Goal: Book appointment/travel/reservation

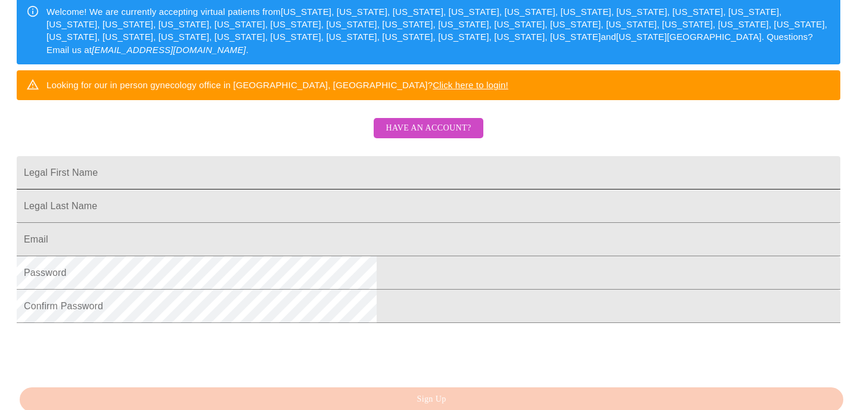
scroll to position [243, 0]
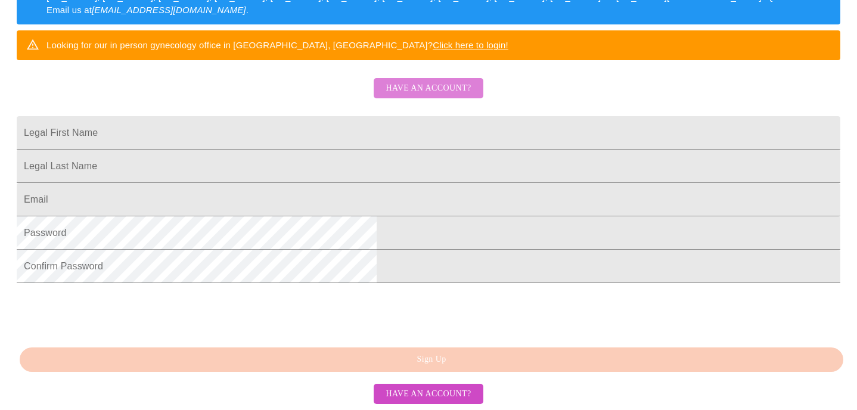
click at [430, 96] on span "Have an account?" at bounding box center [428, 88] width 85 height 15
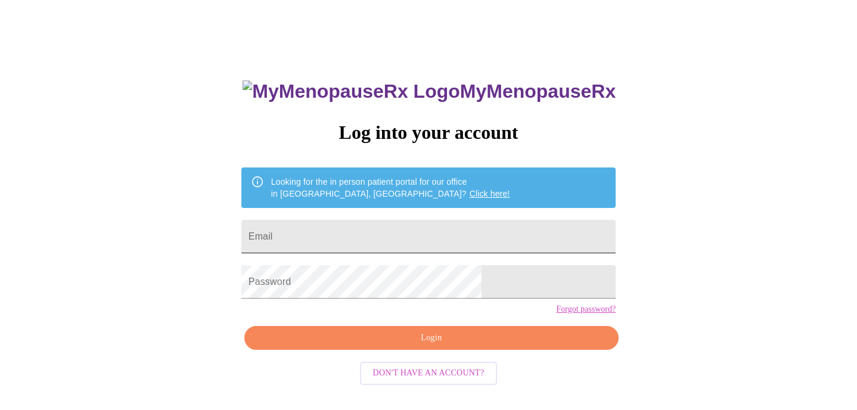
click at [362, 237] on input "Email" at bounding box center [428, 236] width 374 height 33
type input "[EMAIL_ADDRESS][DOMAIN_NAME]"
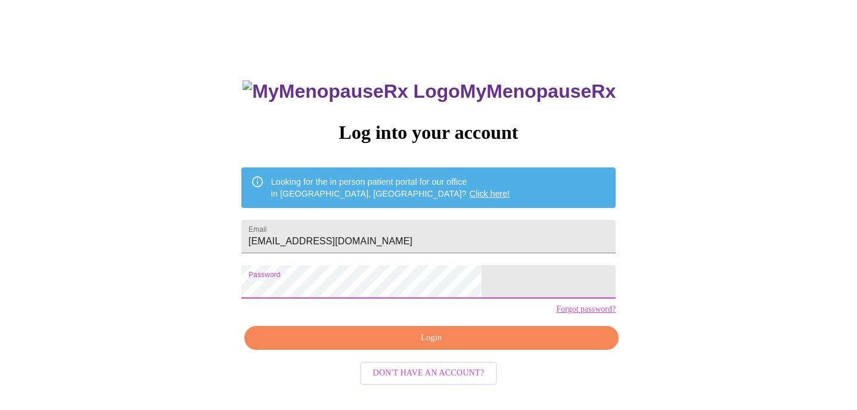
click at [412, 346] on span "Login" at bounding box center [431, 338] width 347 height 15
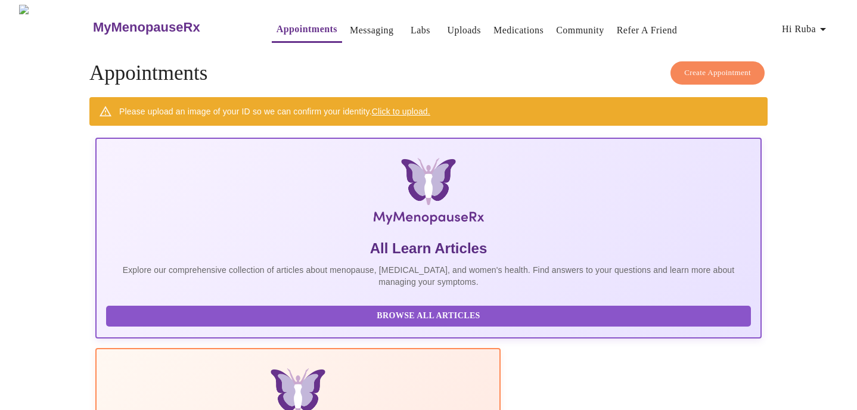
click at [395, 108] on link "Click to upload." at bounding box center [401, 112] width 58 height 10
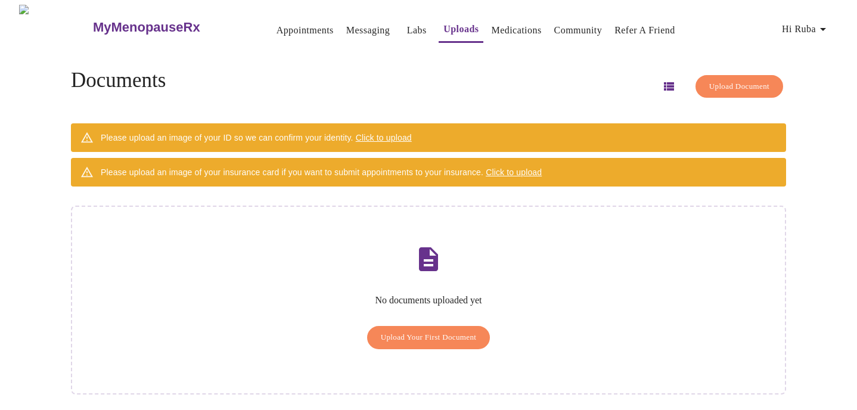
click at [379, 295] on p "No documents uploaded yet" at bounding box center [428, 300] width 684 height 11
click at [418, 331] on span "Upload Your First Document" at bounding box center [429, 338] width 96 height 14
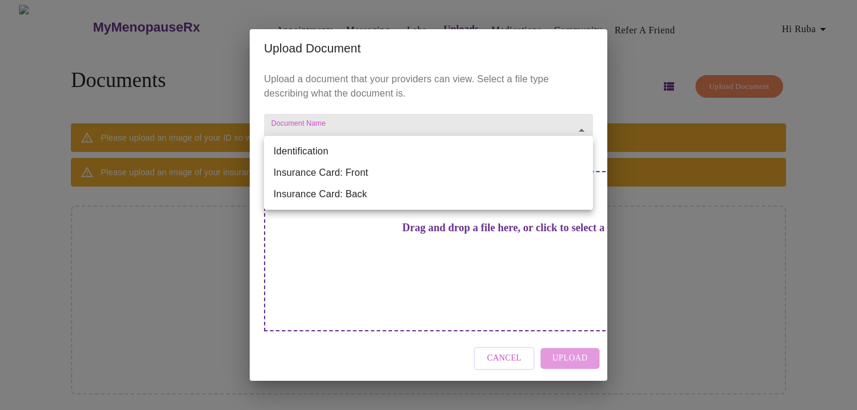
click at [351, 147] on body "MyMenopauseRx Appointments Messaging Labs Uploads Medications Community Refer a…" at bounding box center [429, 210] width 848 height 410
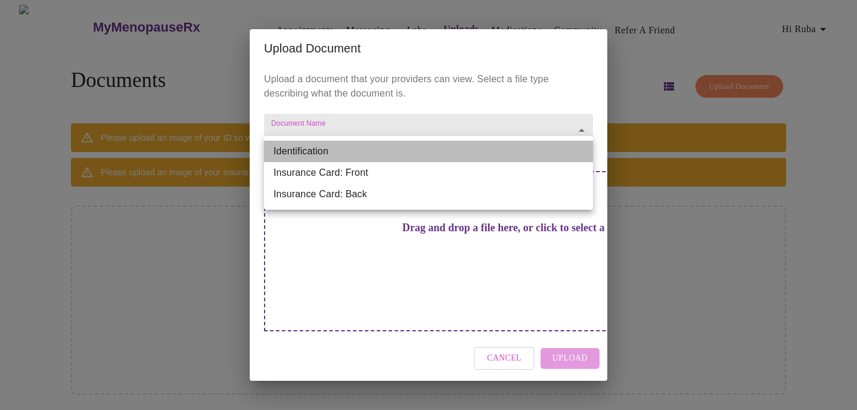
click at [349, 153] on li "Identification" at bounding box center [428, 151] width 329 height 21
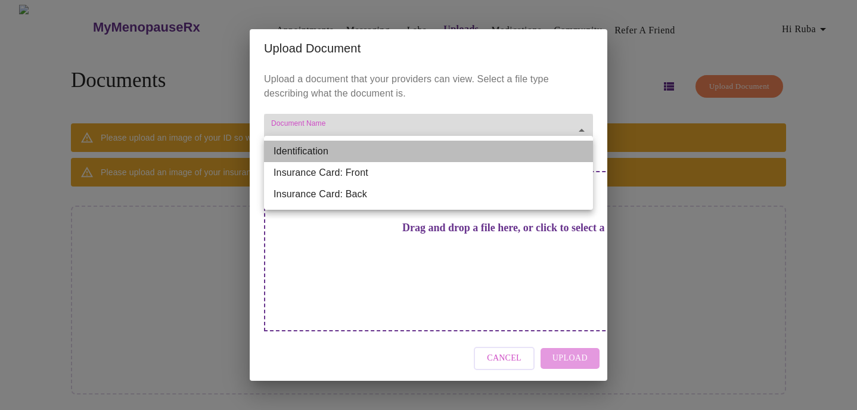
type input "Identification"
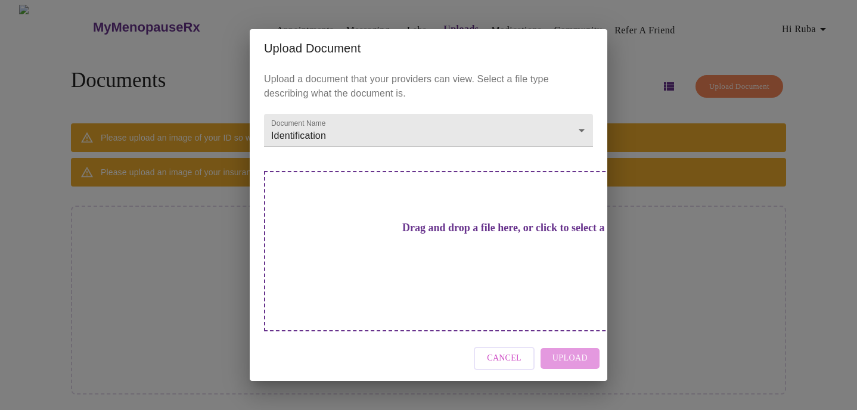
click at [467, 267] on div "Drag and drop a file here, or click to select a file" at bounding box center [512, 251] width 496 height 160
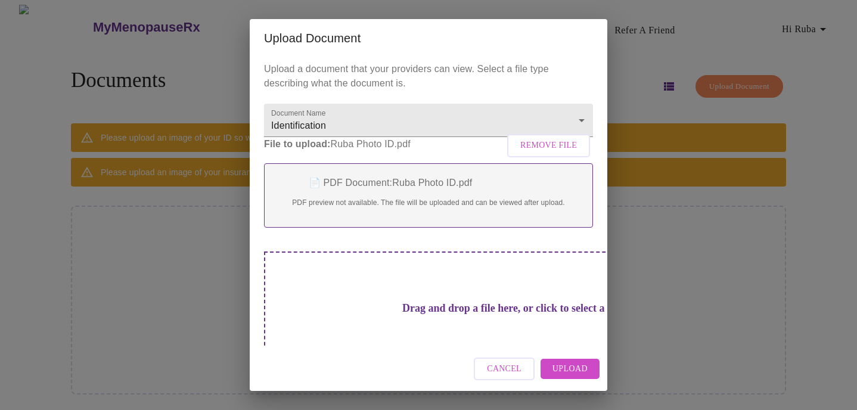
click at [570, 374] on span "Upload" at bounding box center [570, 369] width 35 height 15
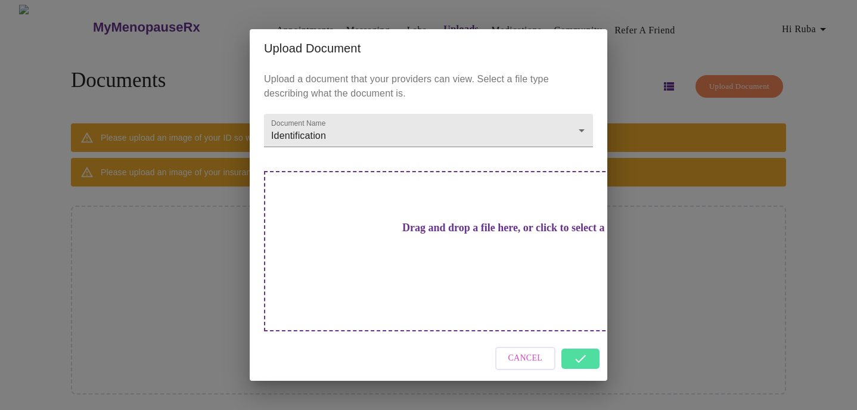
click at [432, 234] on h3 "Drag and drop a file here, or click to select a file" at bounding box center [512, 228] width 329 height 13
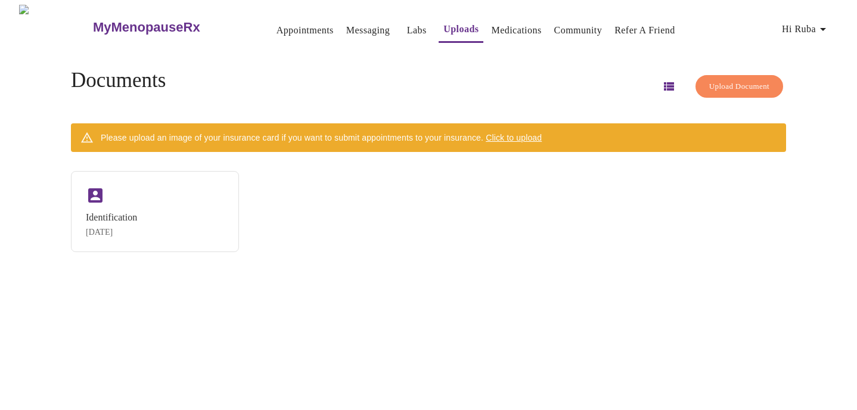
click at [585, 341] on div "MyMenopauseRx Appointments Messaging Labs Uploads Medications Community Refer a…" at bounding box center [429, 210] width 848 height 410
click at [718, 80] on span "Upload Document" at bounding box center [739, 87] width 60 height 14
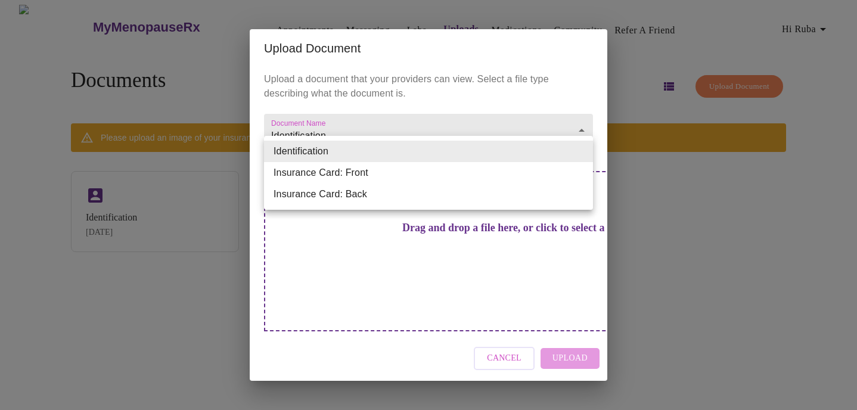
click at [384, 147] on body "MyMenopauseRx Appointments Messaging Labs Uploads Medications Community Refer a…" at bounding box center [429, 210] width 848 height 410
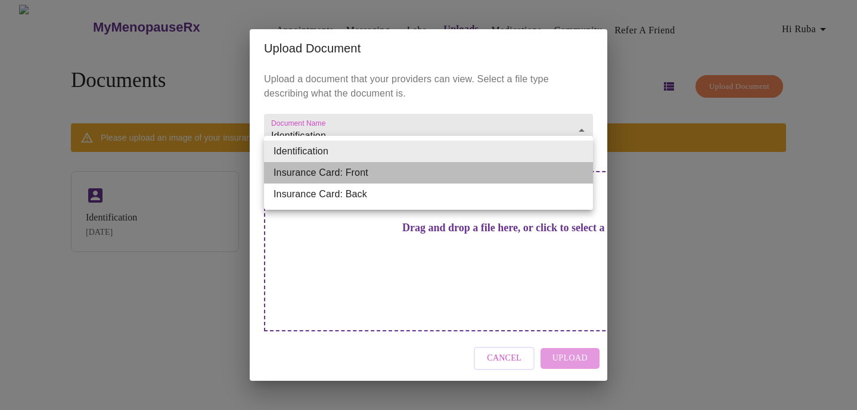
click at [355, 176] on li "Insurance Card: Front" at bounding box center [428, 172] width 329 height 21
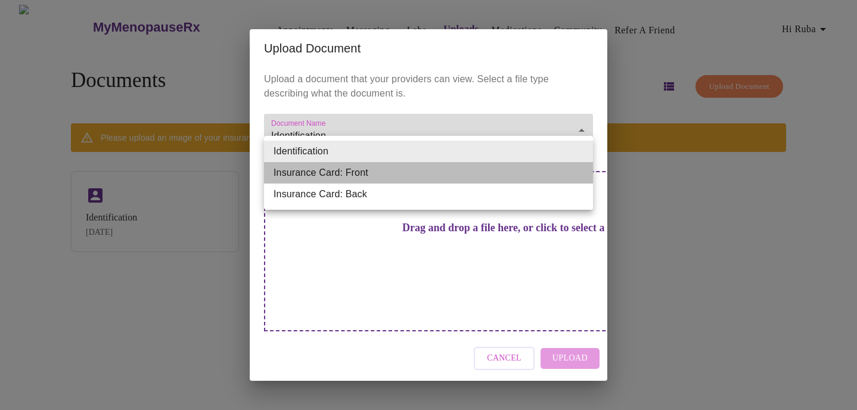
type input "Insurance Card: Front"
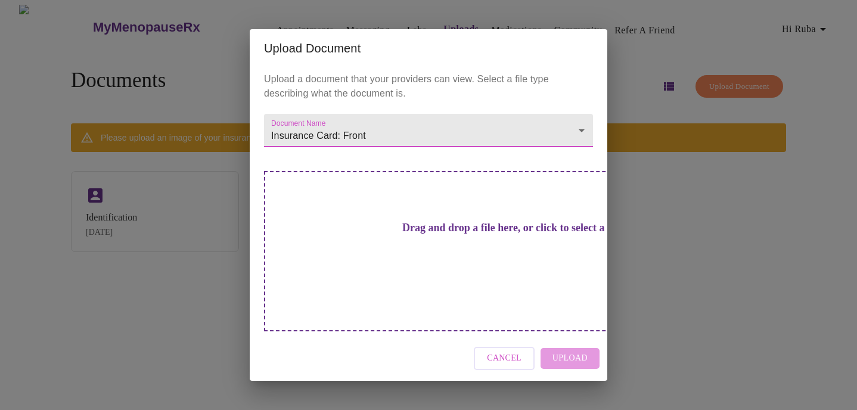
click at [364, 234] on h3 "Drag and drop a file here, or click to select a file" at bounding box center [512, 228] width 329 height 13
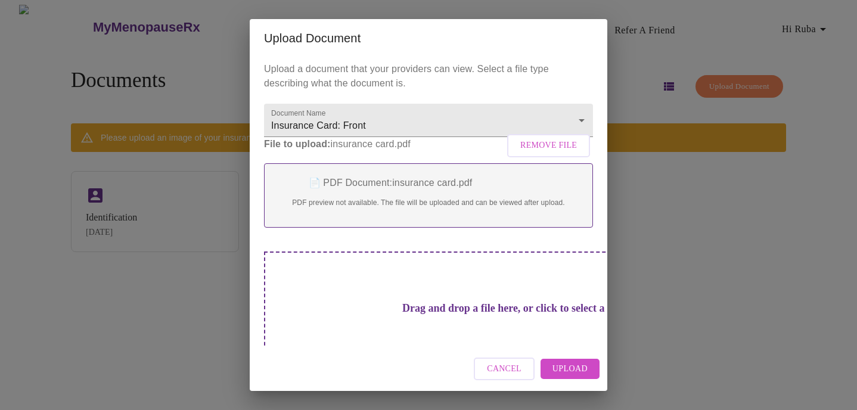
click at [576, 366] on span "Upload" at bounding box center [570, 369] width 35 height 15
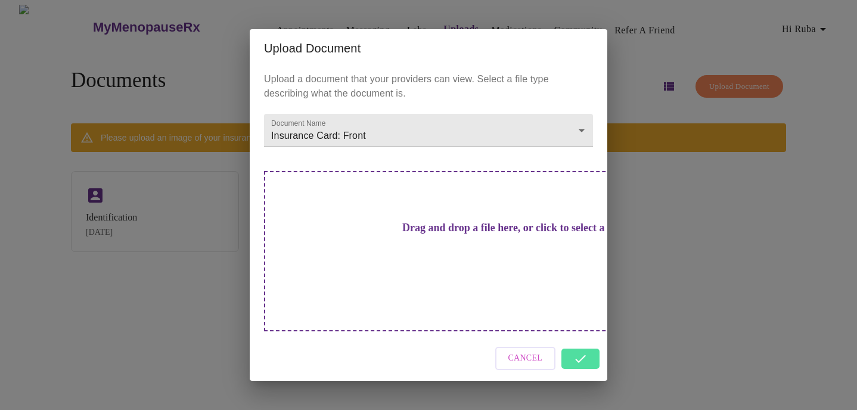
click at [584, 340] on div "Cancel" at bounding box center [429, 358] width 358 height 45
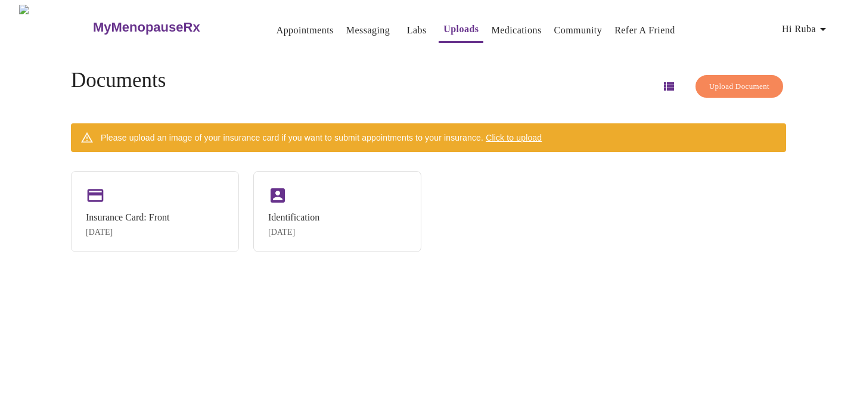
click at [725, 80] on span "Upload Document" at bounding box center [739, 87] width 60 height 14
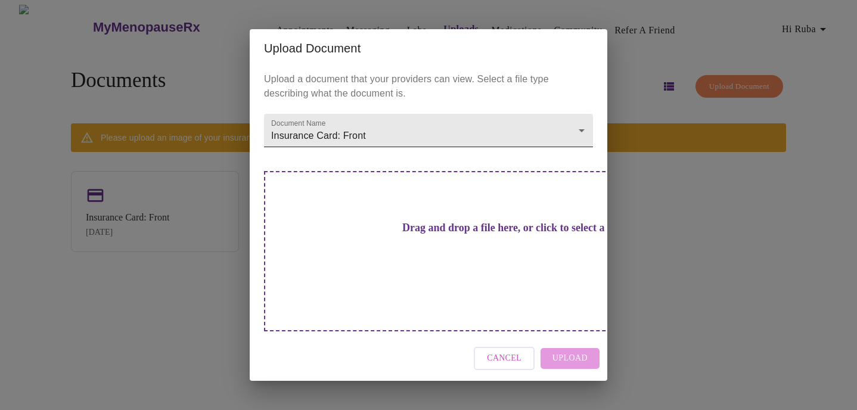
click at [477, 143] on body "MyMenopauseRx Appointments Messaging Labs Uploads Medications Community Refer a…" at bounding box center [429, 210] width 848 height 410
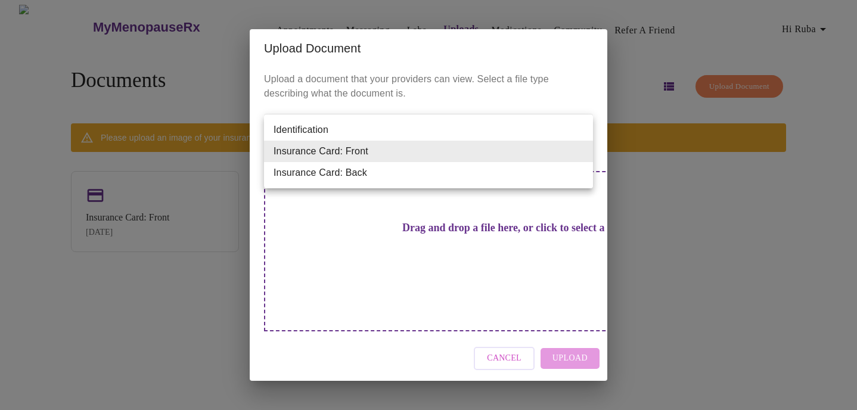
click at [454, 177] on li "Insurance Card: Back" at bounding box center [428, 172] width 329 height 21
type input "Insurance Card: Back"
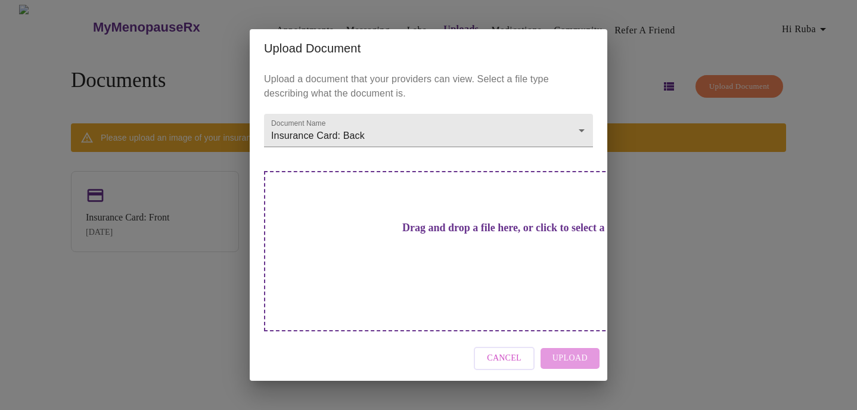
click at [429, 234] on h3 "Drag and drop a file here, or click to select a file" at bounding box center [512, 228] width 329 height 13
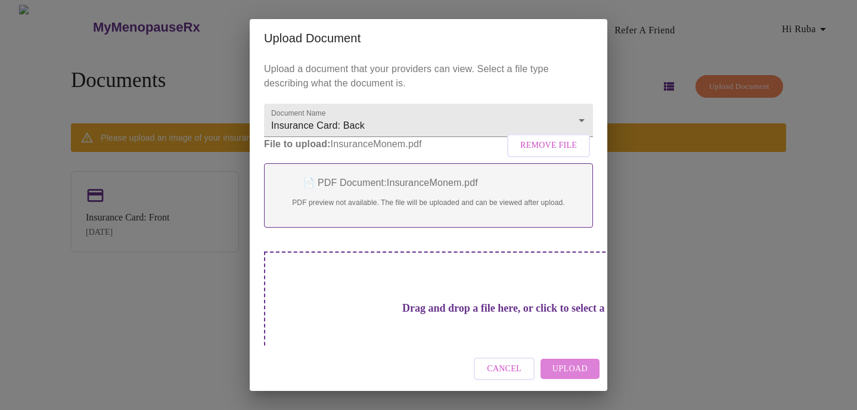
click at [582, 370] on span "Upload" at bounding box center [570, 369] width 35 height 15
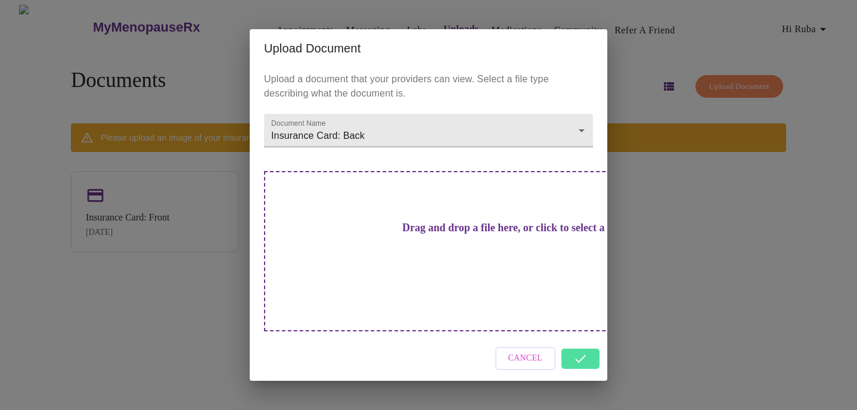
click at [579, 337] on div "Cancel" at bounding box center [429, 358] width 358 height 45
click at [696, 248] on div "Upload Document Upload a document that your providers can view. Select a file t…" at bounding box center [428, 205] width 857 height 410
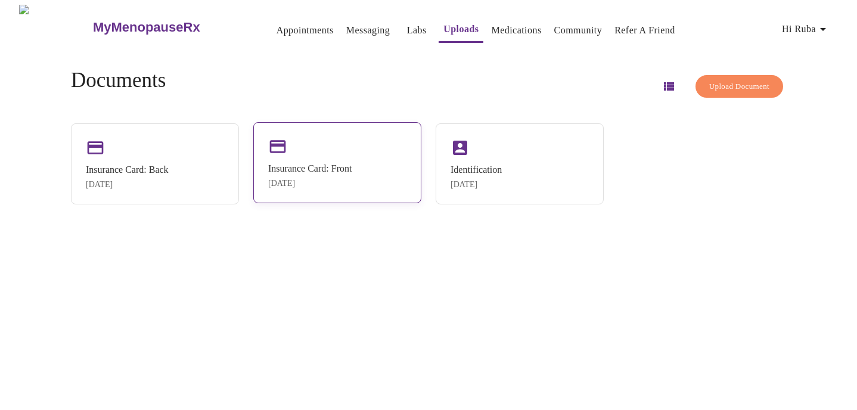
click at [338, 169] on div "Insurance Card: Front" at bounding box center [309, 168] width 83 height 11
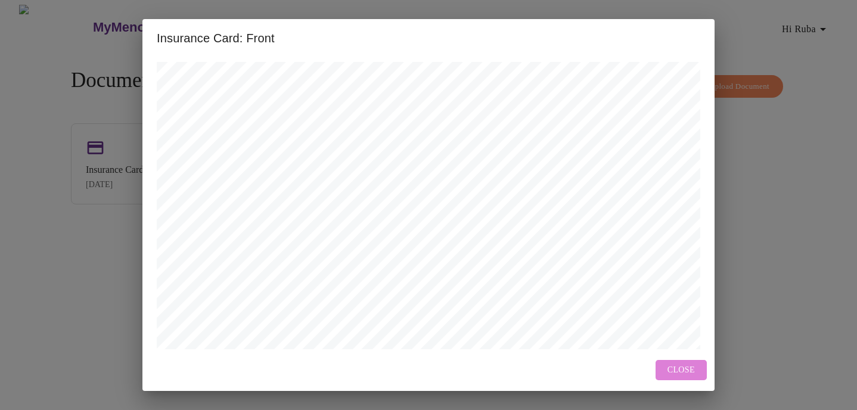
click at [679, 371] on span "Close" at bounding box center [681, 370] width 27 height 15
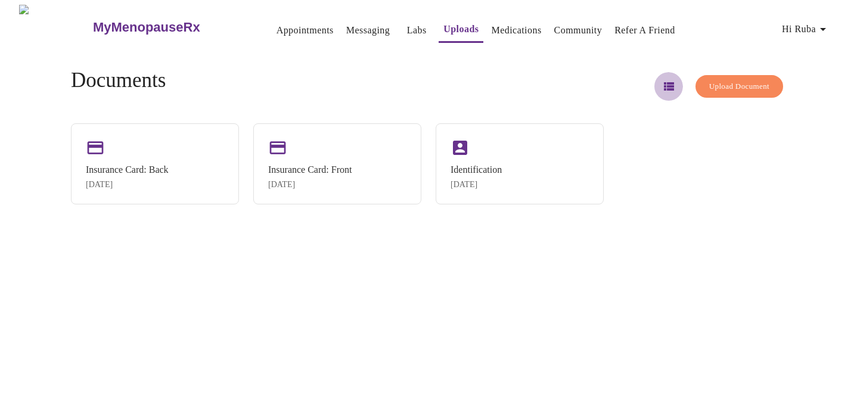
click at [662, 80] on icon "button" at bounding box center [669, 86] width 14 height 14
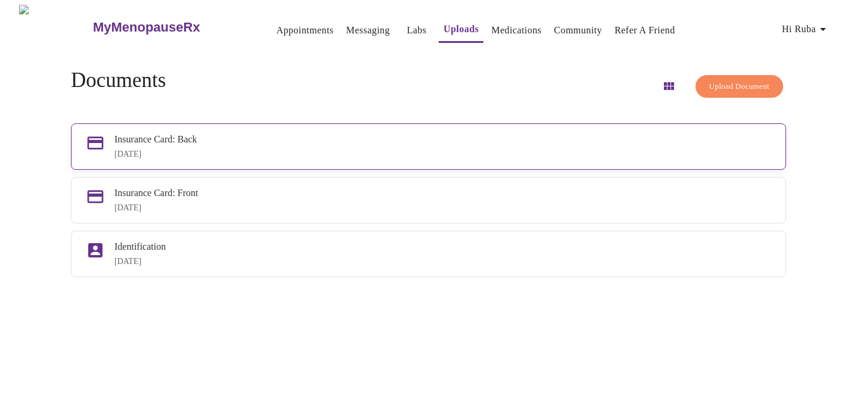
click at [494, 150] on div "[DATE]" at bounding box center [442, 155] width 657 height 10
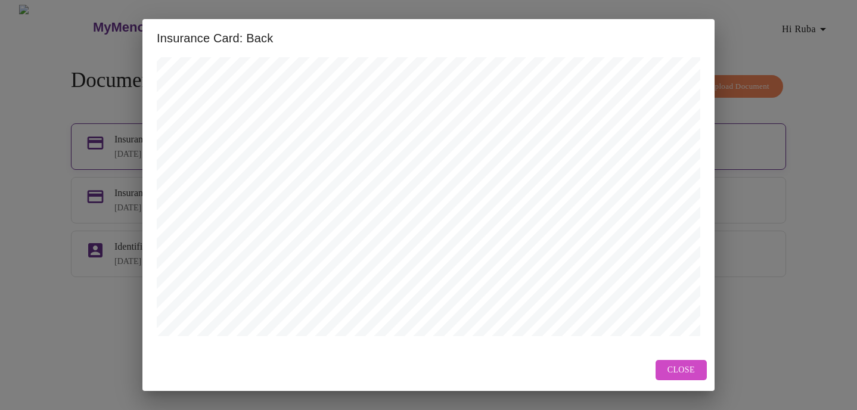
scroll to position [528, 0]
click at [675, 368] on span "Close" at bounding box center [681, 370] width 27 height 15
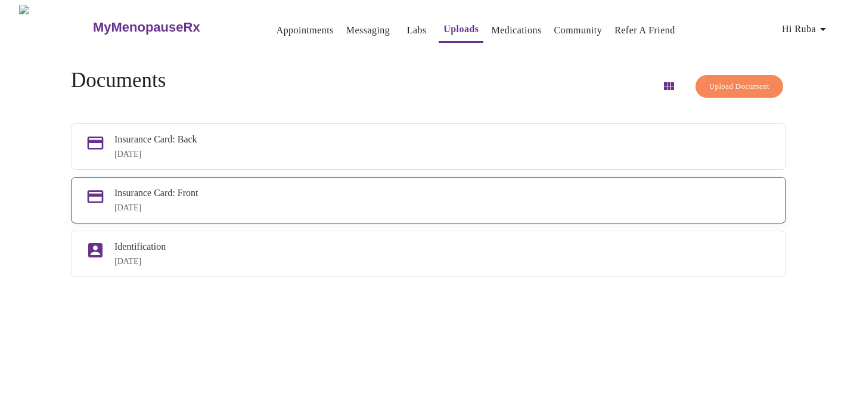
click at [420, 221] on div "Insurance Card: Front [DATE]" at bounding box center [428, 200] width 715 height 46
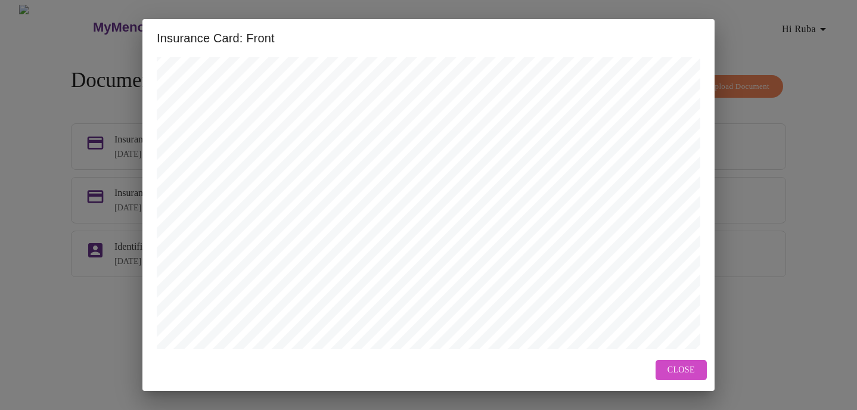
scroll to position [466, 0]
click at [684, 373] on span "Close" at bounding box center [681, 370] width 27 height 15
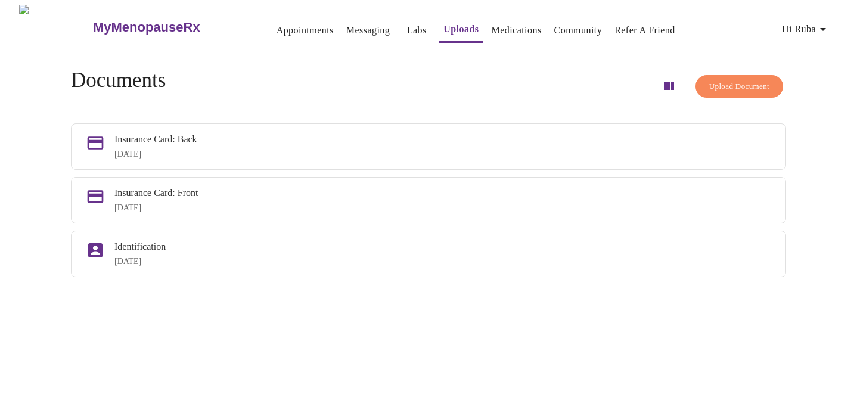
click at [444, 24] on link "Uploads" at bounding box center [461, 29] width 35 height 17
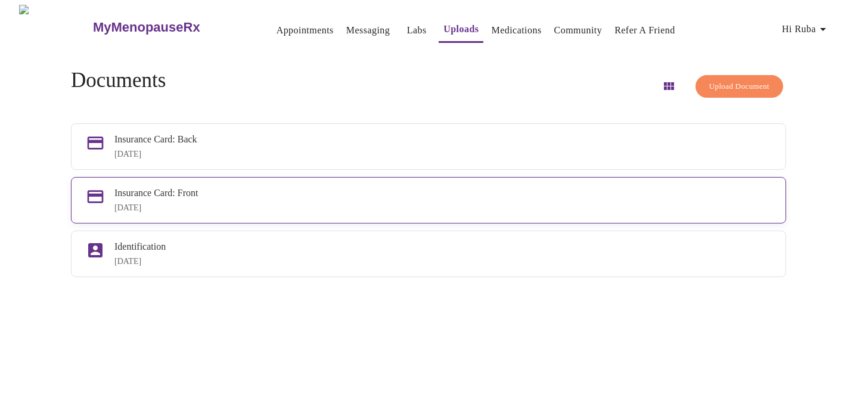
click at [367, 196] on div "Insurance Card: Front" at bounding box center [442, 193] width 657 height 11
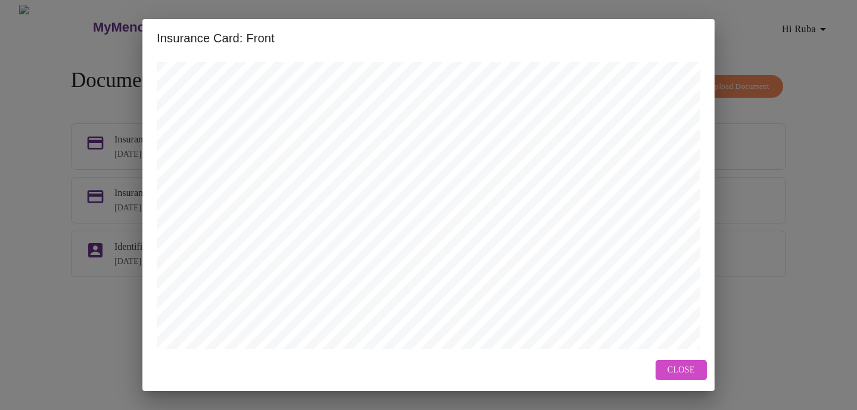
click at [686, 370] on span "Close" at bounding box center [681, 370] width 27 height 15
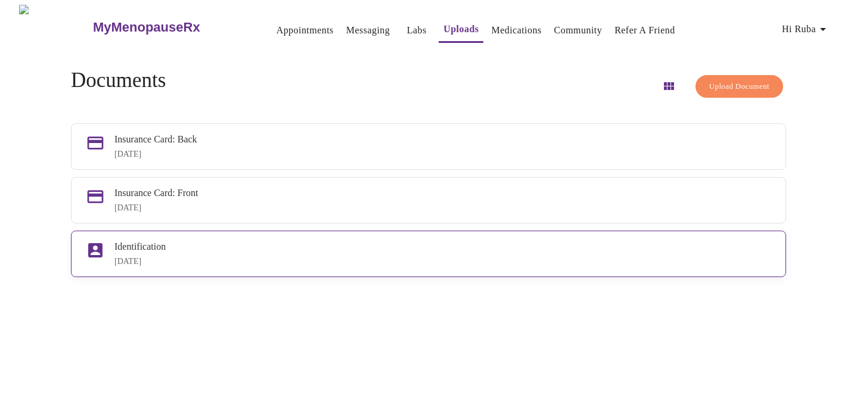
click at [429, 252] on div "Identification" at bounding box center [442, 246] width 657 height 11
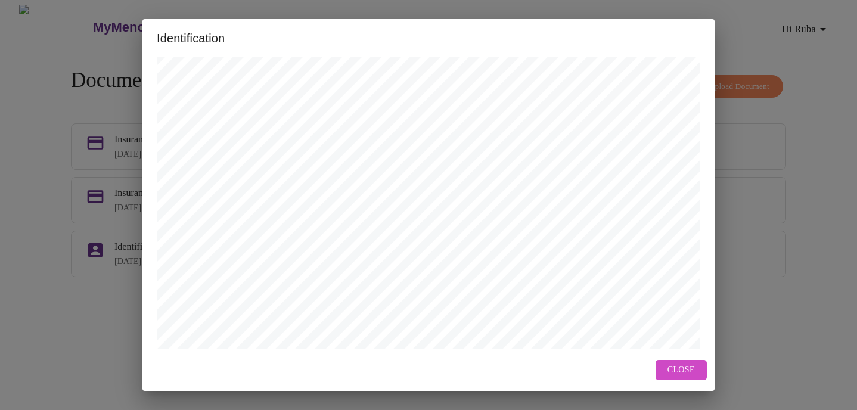
scroll to position [528, 0]
click at [682, 367] on span "Close" at bounding box center [681, 370] width 27 height 15
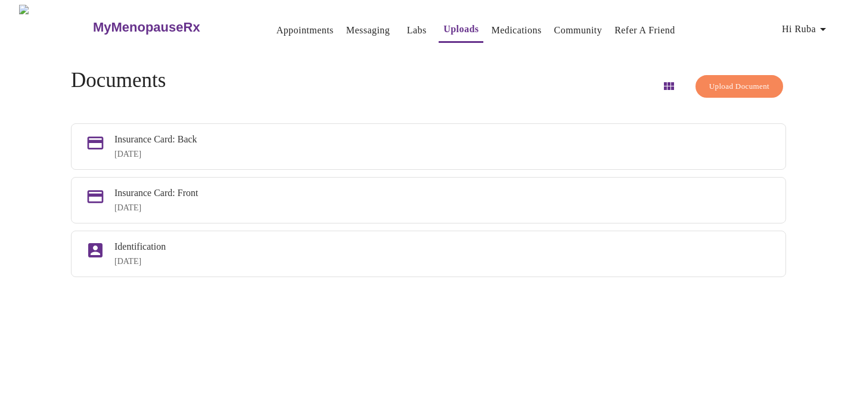
click at [828, 26] on icon "button" at bounding box center [823, 29] width 14 height 14
click at [802, 24] on li "Settings" at bounding box center [810, 24] width 55 height 21
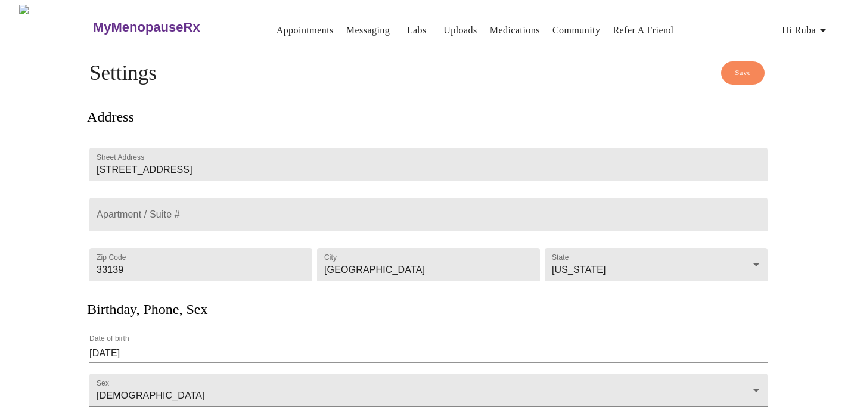
click at [444, 25] on link "Uploads" at bounding box center [461, 30] width 34 height 17
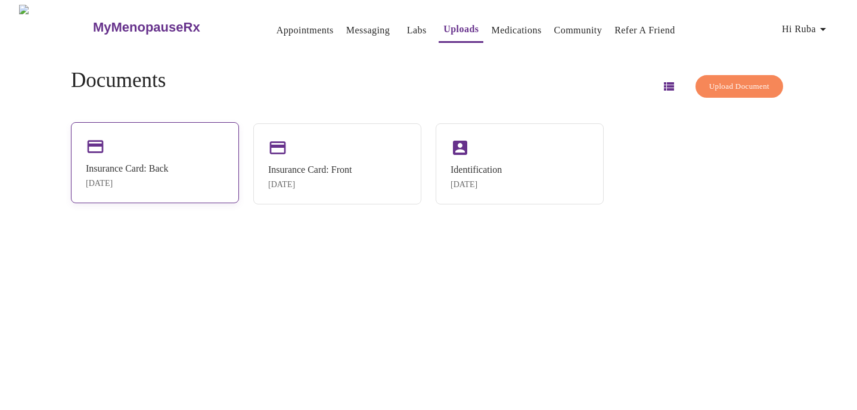
click at [150, 163] on div "Insurance Card: Back" at bounding box center [127, 168] width 83 height 11
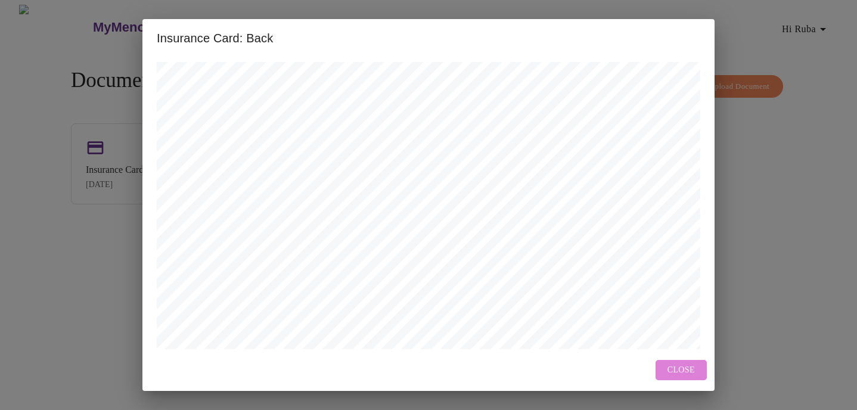
click at [675, 369] on span "Close" at bounding box center [681, 370] width 27 height 15
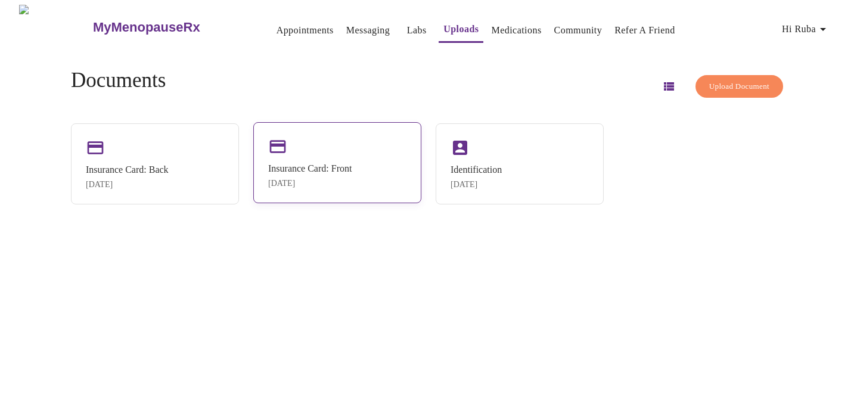
click at [348, 147] on div "Insurance Card: Front [DATE]" at bounding box center [337, 162] width 168 height 81
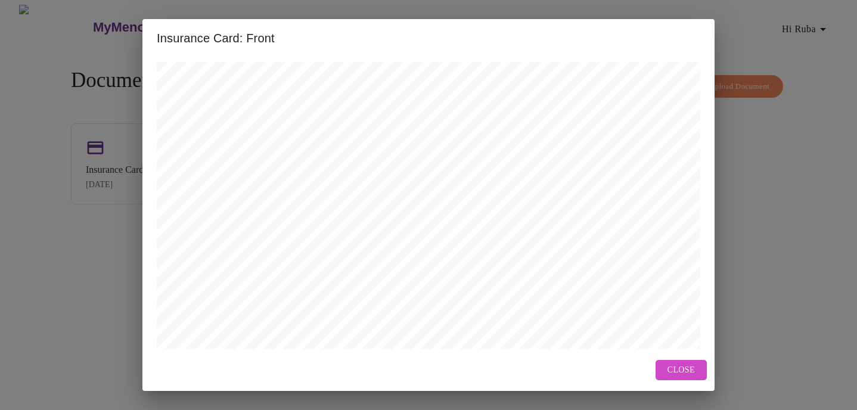
click at [693, 359] on div "Close" at bounding box center [428, 370] width 572 height 42
click at [689, 373] on span "Close" at bounding box center [681, 370] width 27 height 15
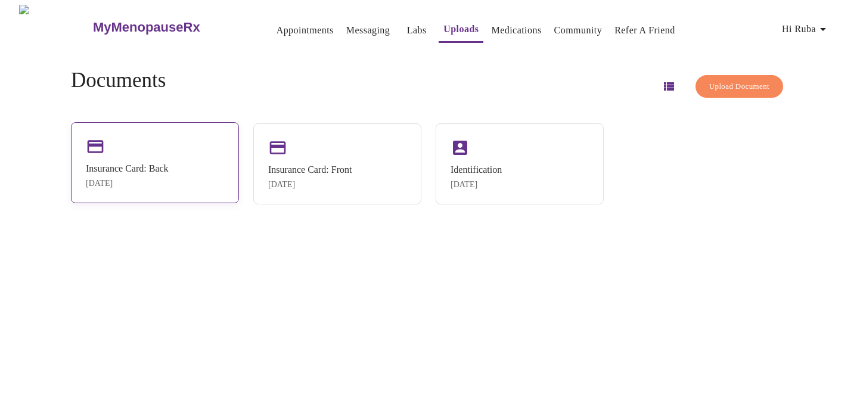
click at [167, 178] on div "Insurance Card: Back [DATE]" at bounding box center [127, 175] width 83 height 25
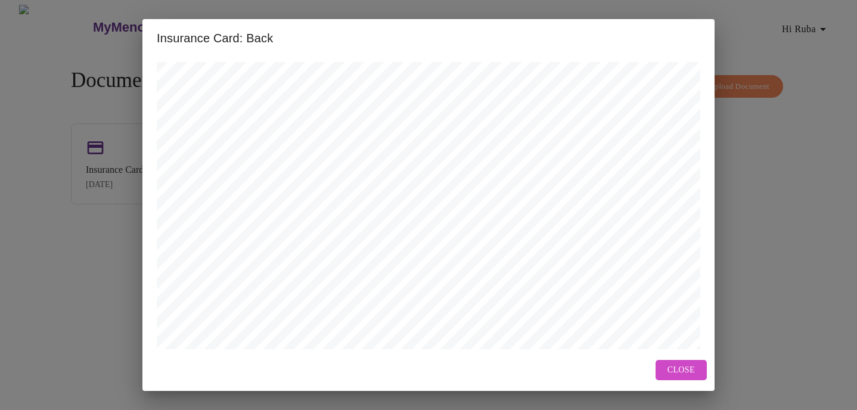
click at [696, 366] on button "Close" at bounding box center [681, 370] width 51 height 21
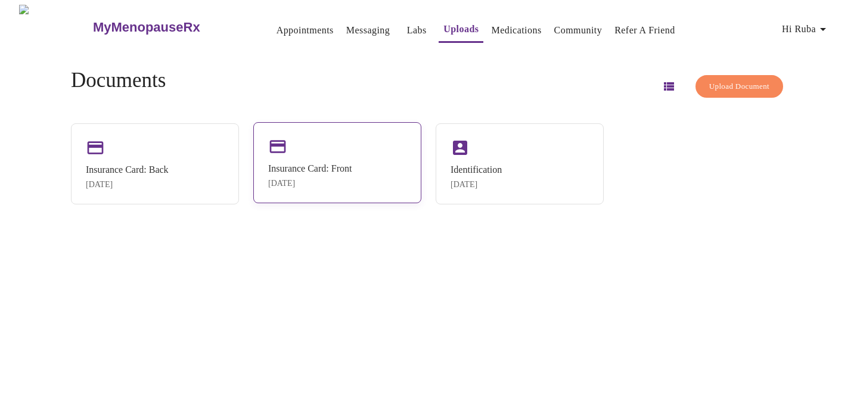
click at [354, 148] on div "Insurance Card: Front [DATE]" at bounding box center [337, 162] width 168 height 81
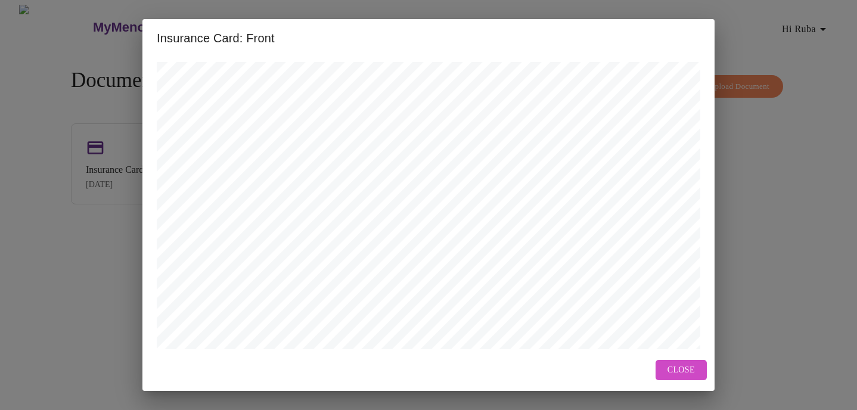
scroll to position [374, 0]
click at [682, 368] on span "Close" at bounding box center [681, 370] width 27 height 15
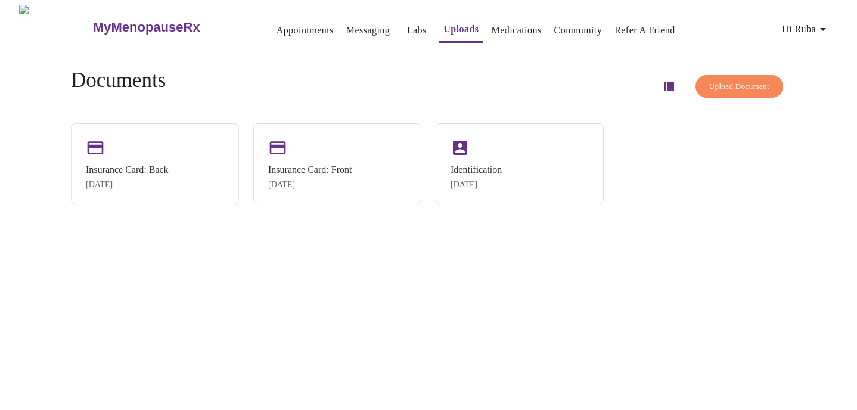
click at [745, 86] on span "Upload Document" at bounding box center [739, 87] width 60 height 14
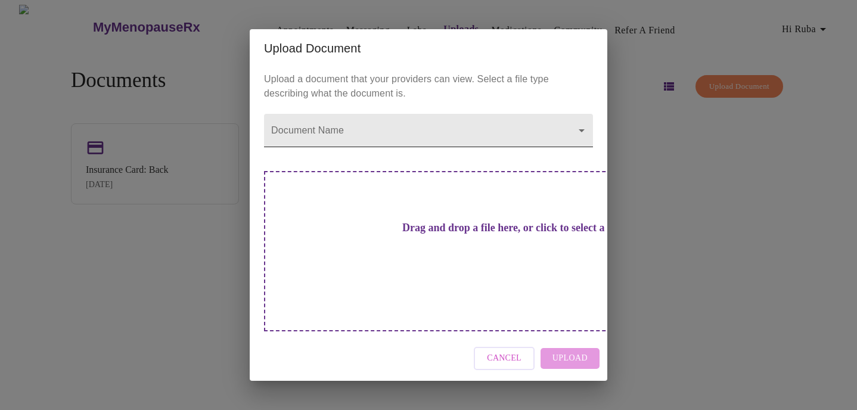
click at [483, 151] on body "MyMenopauseRx Appointments Messaging Labs Uploads Medications Community Refer a…" at bounding box center [429, 210] width 848 height 410
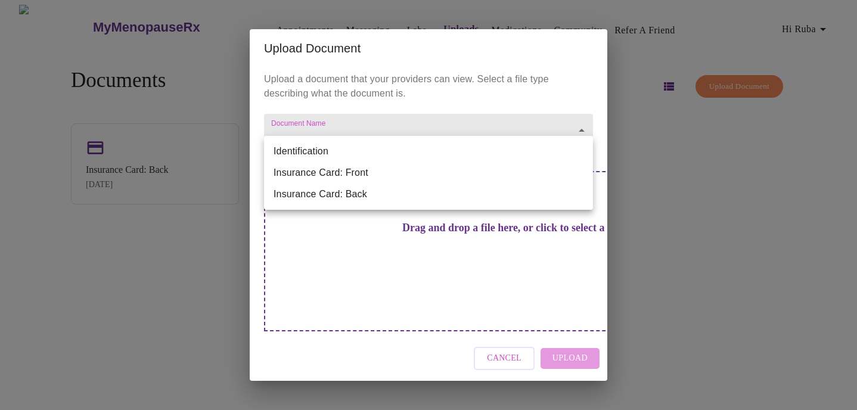
click at [432, 179] on li "Insurance Card: Front" at bounding box center [428, 172] width 329 height 21
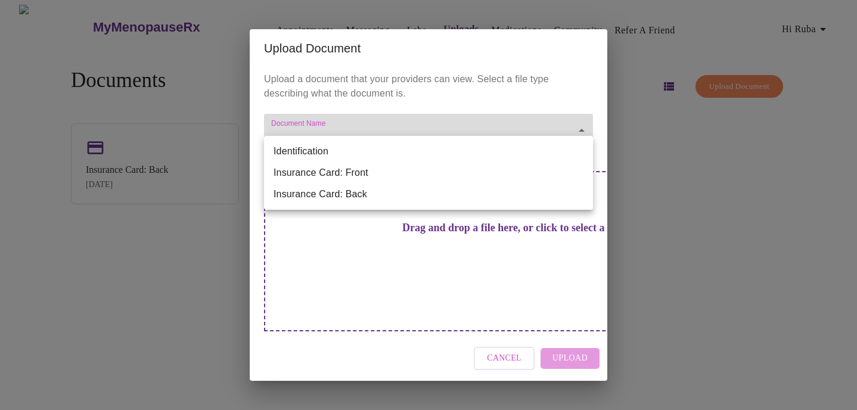
type input "Insurance Card: Front"
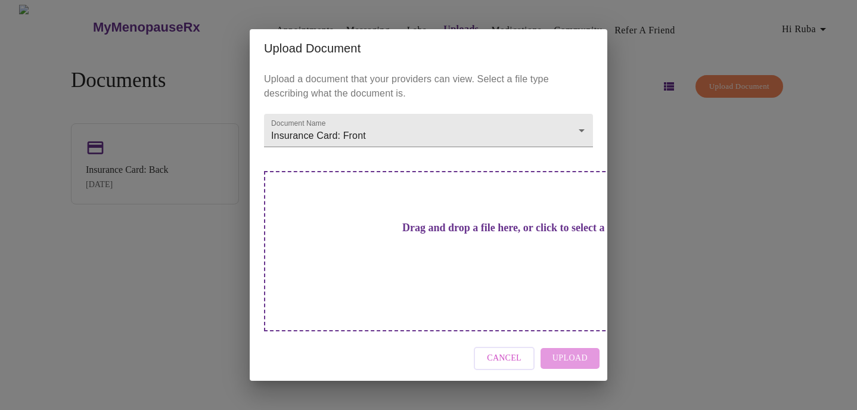
click at [418, 263] on div "Drag and drop a file here, or click to select a file" at bounding box center [512, 251] width 496 height 160
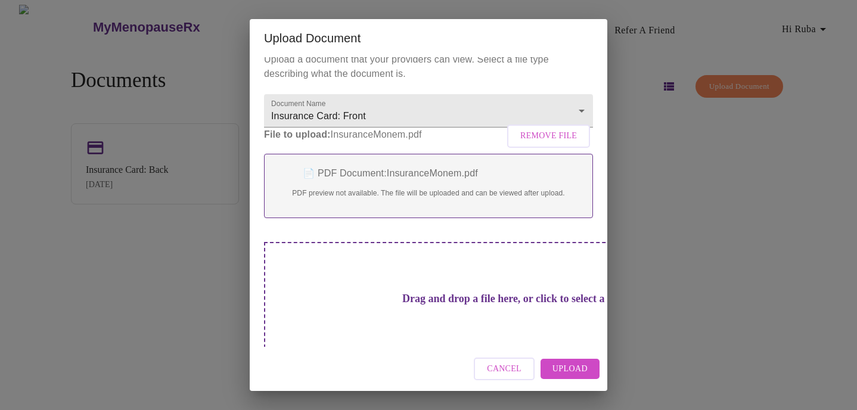
scroll to position [41, 0]
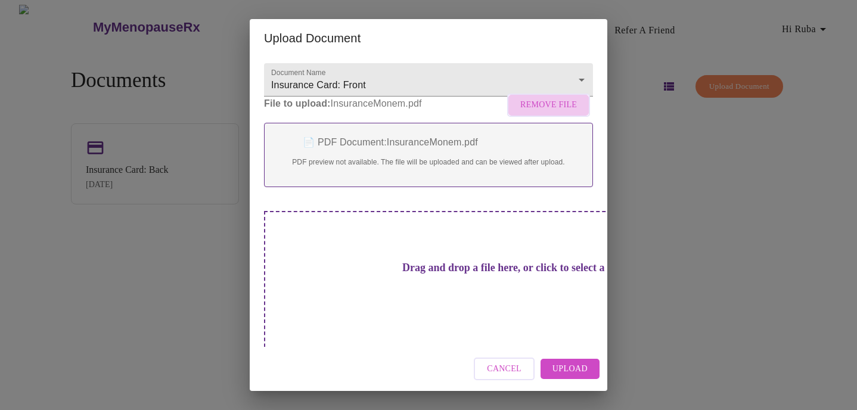
click at [563, 112] on span "Remove File" at bounding box center [548, 105] width 57 height 15
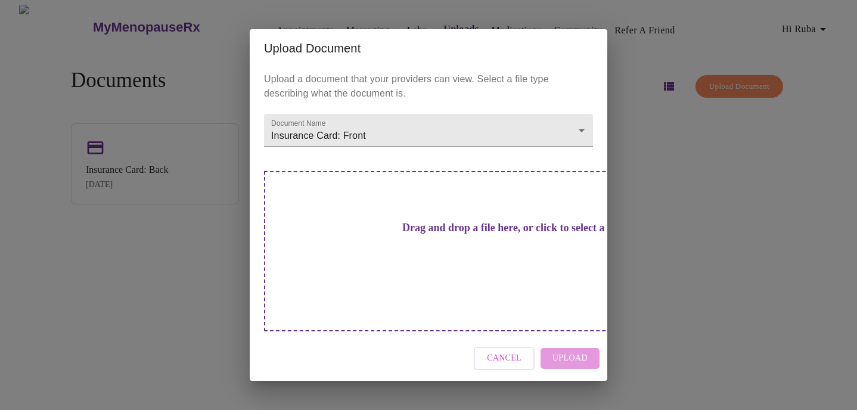
click at [406, 153] on body "MyMenopauseRx Appointments Messaging Labs Uploads Medications Community Refer a…" at bounding box center [429, 210] width 848 height 410
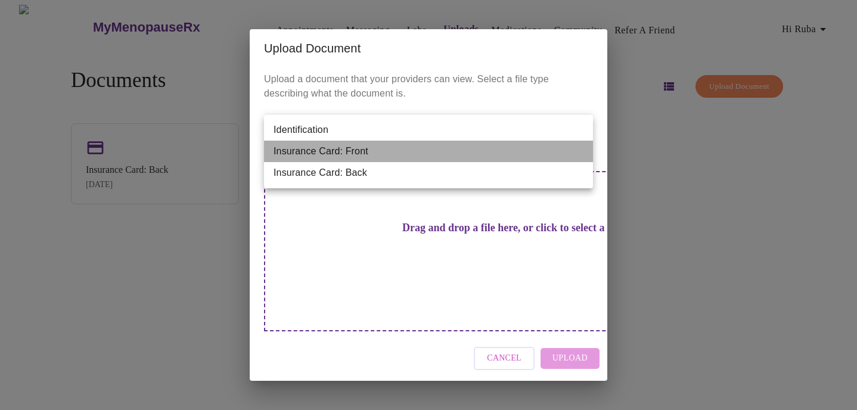
click at [406, 153] on li "Insurance Card: Front" at bounding box center [428, 151] width 329 height 21
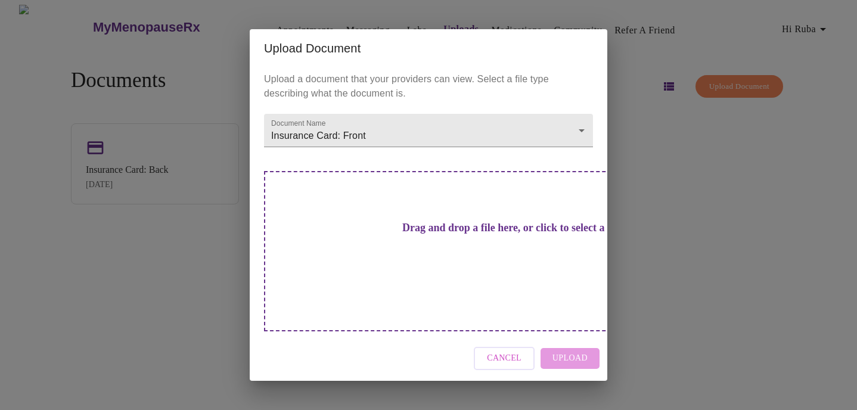
click at [405, 234] on h3 "Drag and drop a file here, or click to select a file" at bounding box center [512, 228] width 329 height 13
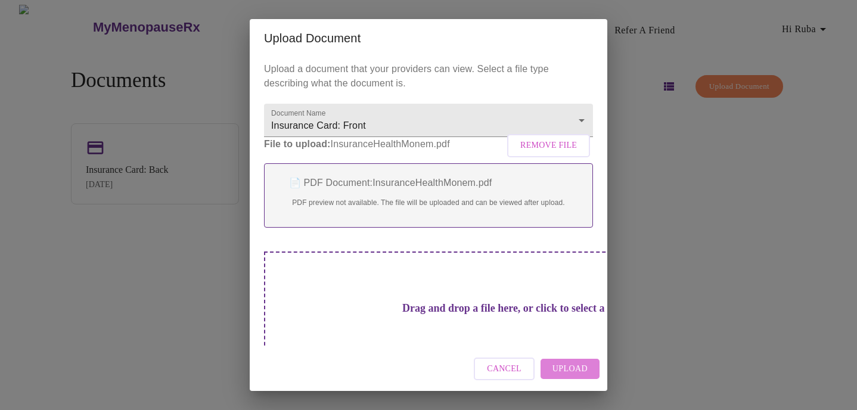
click at [581, 368] on span "Upload" at bounding box center [570, 369] width 35 height 15
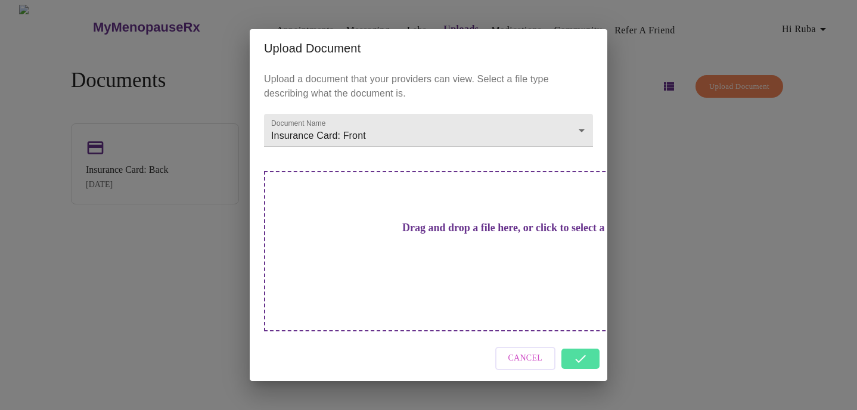
click at [587, 336] on div "Cancel" at bounding box center [429, 358] width 358 height 45
click at [690, 274] on div "Upload Document Upload a document that your providers can view. Select a file t…" at bounding box center [428, 205] width 857 height 410
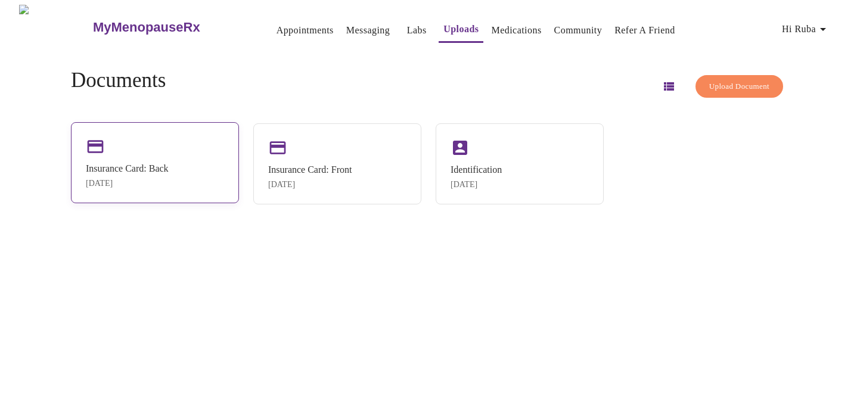
click at [160, 159] on div "Insurance Card: Back [DATE]" at bounding box center [155, 162] width 168 height 81
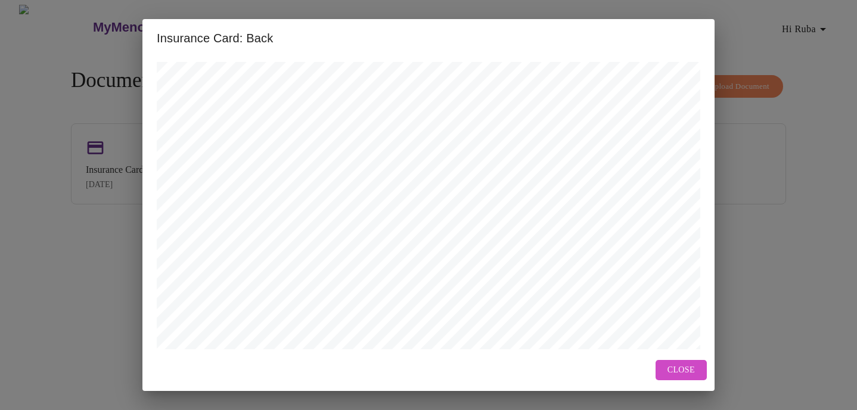
scroll to position [528, 0]
click at [705, 376] on button "Close" at bounding box center [681, 370] width 51 height 21
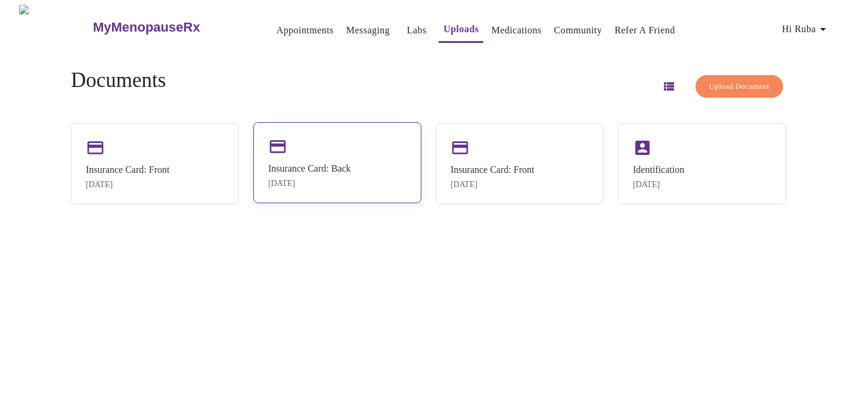
click at [355, 151] on div "Insurance Card: Back [DATE]" at bounding box center [337, 162] width 168 height 81
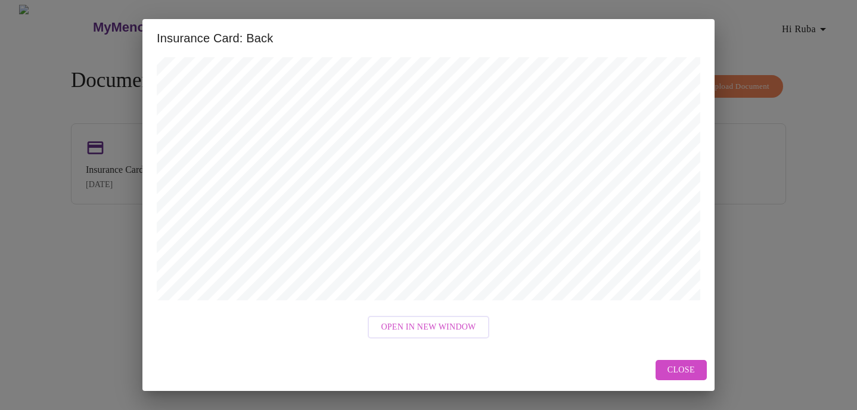
click at [683, 372] on span "Close" at bounding box center [681, 370] width 27 height 15
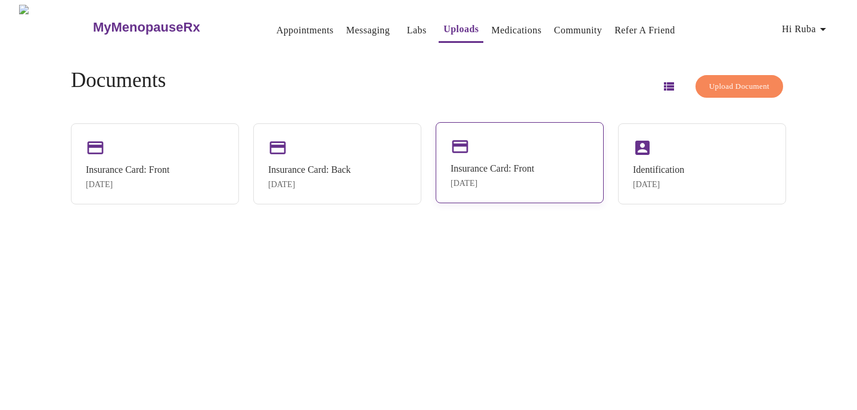
click at [513, 158] on div "Insurance Card: Front [DATE]" at bounding box center [520, 162] width 168 height 81
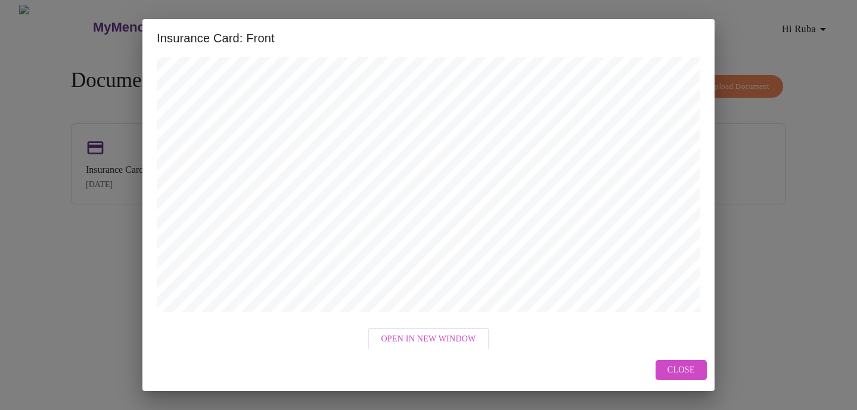
scroll to position [466, 0]
click at [680, 370] on span "Close" at bounding box center [681, 370] width 27 height 15
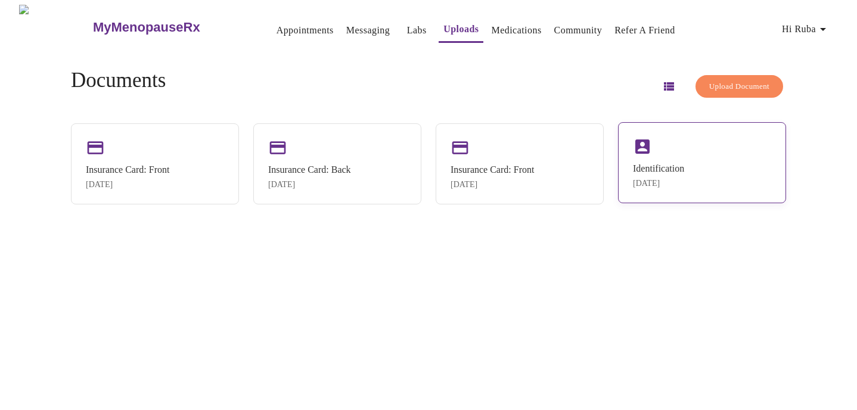
click at [690, 162] on div "Identification [DATE]" at bounding box center [702, 162] width 168 height 81
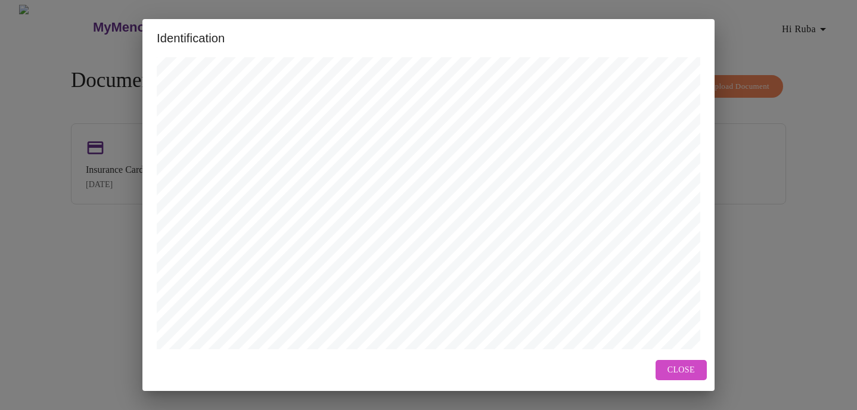
scroll to position [528, 0]
click at [690, 378] on button "Close" at bounding box center [681, 370] width 51 height 21
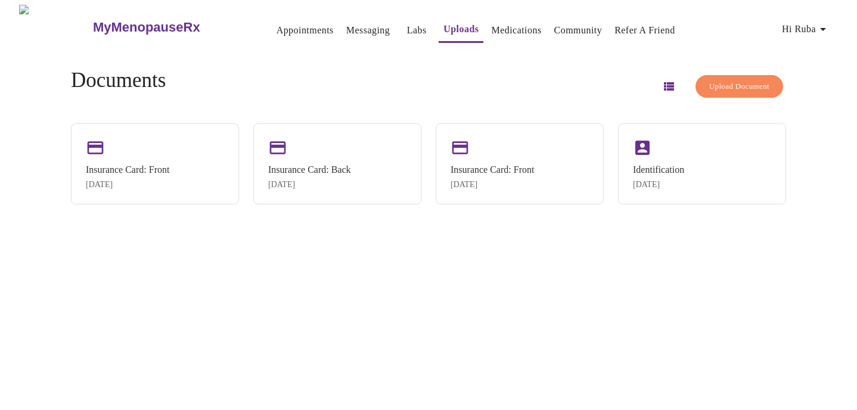
click at [827, 22] on icon "button" at bounding box center [823, 29] width 14 height 14
click at [622, 335] on div at bounding box center [428, 205] width 857 height 410
click at [286, 22] on link "Appointments" at bounding box center [305, 30] width 57 height 17
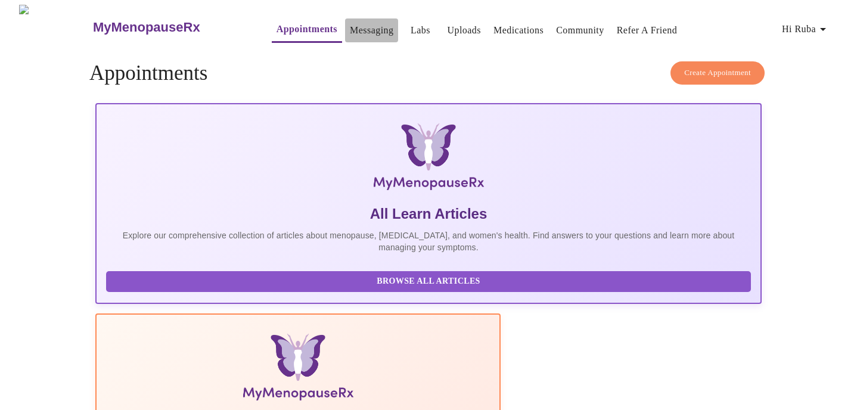
click at [350, 28] on link "Messaging" at bounding box center [372, 30] width 44 height 17
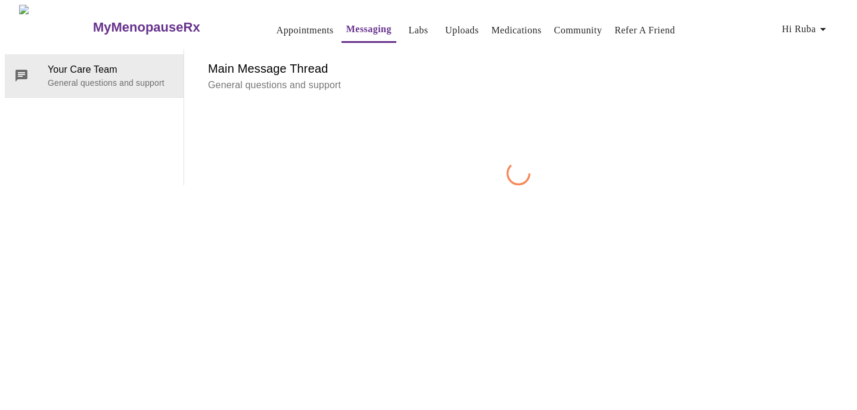
scroll to position [45, 0]
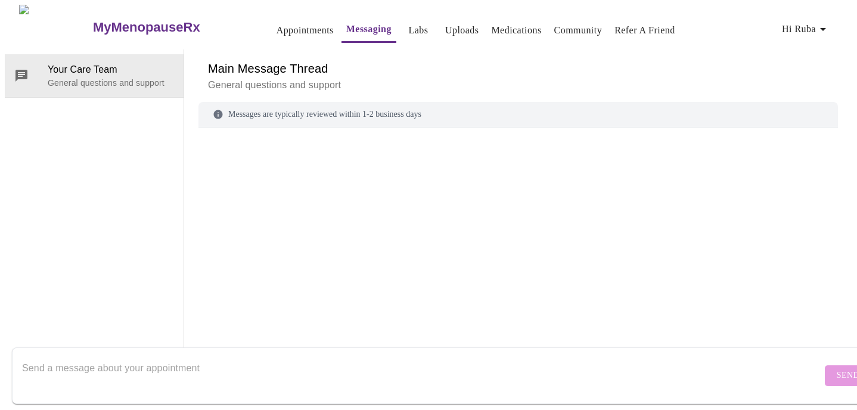
click at [229, 364] on textarea "Send a message about your appointment" at bounding box center [422, 375] width 800 height 38
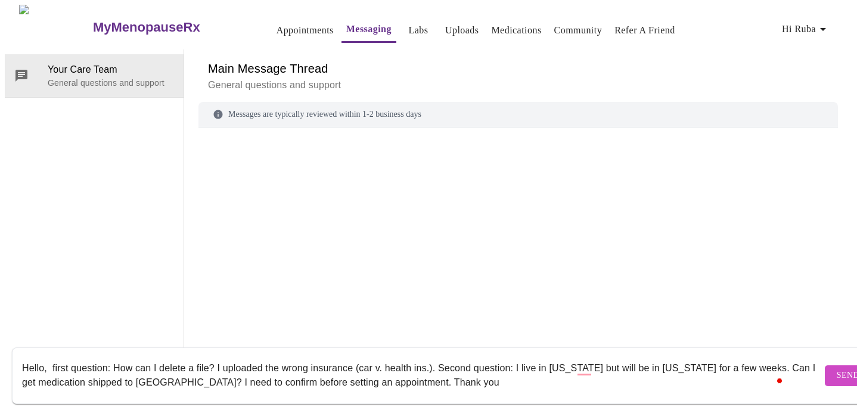
type textarea "Hello, first question: How can I delete a file? I uploaded the wrong insurance …"
click at [829, 366] on button "Send" at bounding box center [848, 375] width 46 height 21
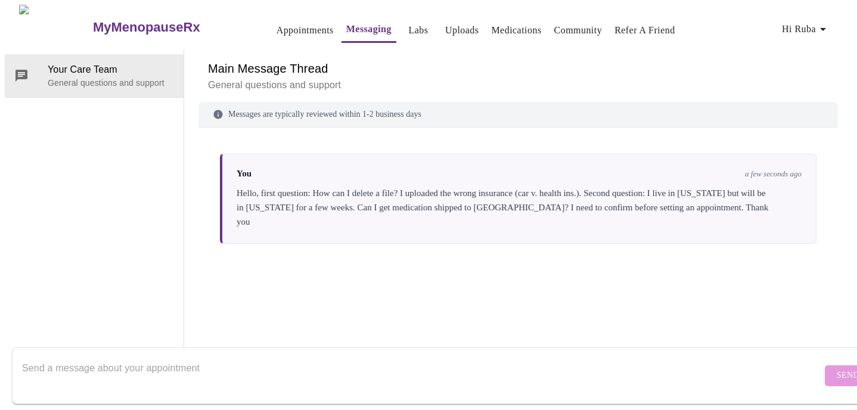
scroll to position [0, 0]
click at [408, 28] on link "Labs" at bounding box center [418, 30] width 20 height 17
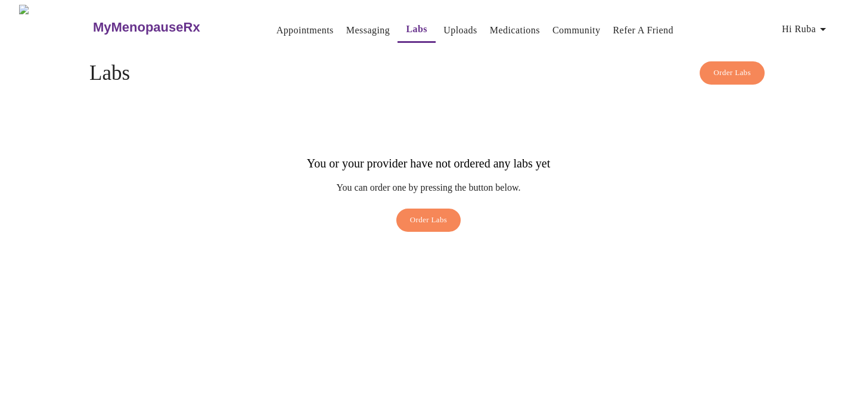
click at [444, 25] on link "Uploads" at bounding box center [461, 30] width 34 height 17
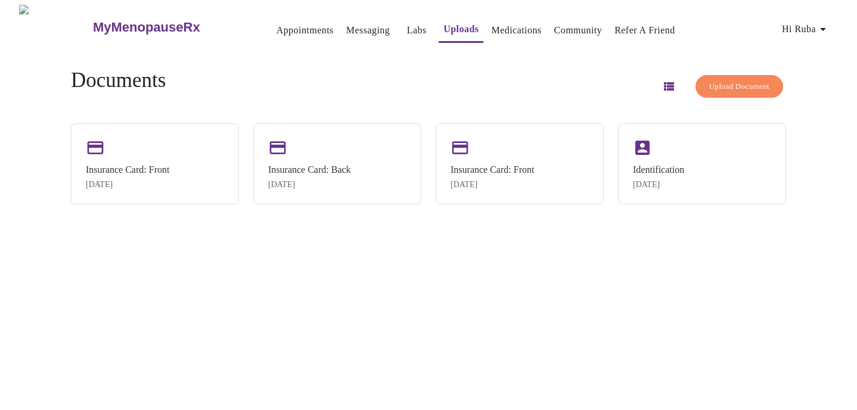
click at [504, 26] on link "Medications" at bounding box center [516, 30] width 50 height 17
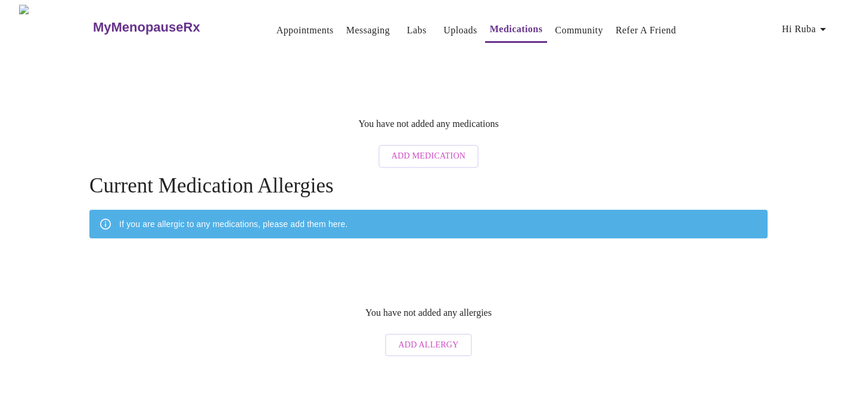
click at [281, 18] on button "Appointments" at bounding box center [305, 30] width 67 height 24
click at [281, 22] on link "Appointments" at bounding box center [305, 30] width 57 height 17
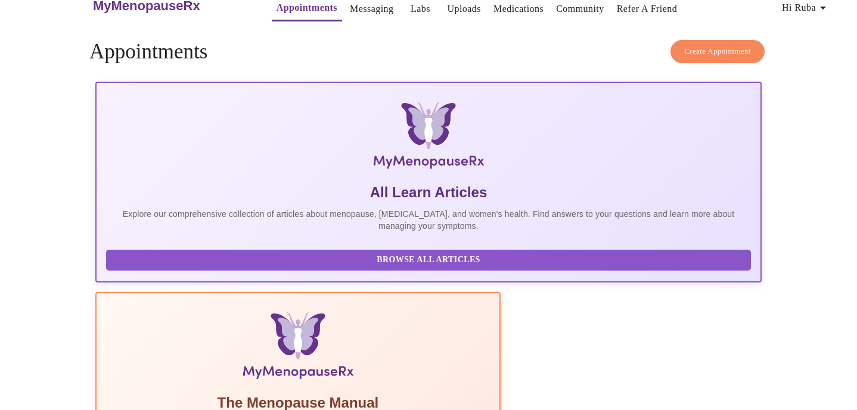
scroll to position [37, 0]
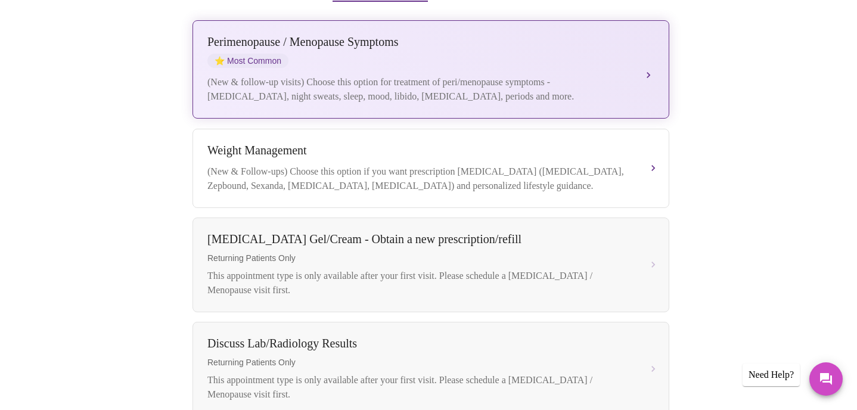
scroll to position [351, 0]
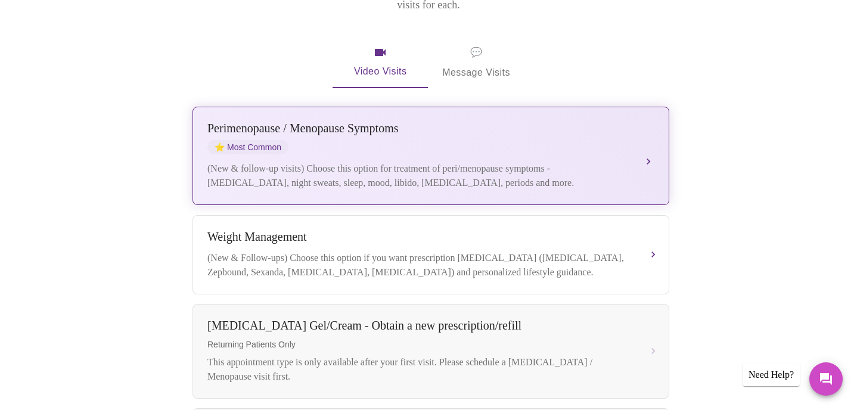
click at [457, 139] on div "[MEDICAL_DATA] / Menopause Symptoms ⭐ Most Common (New & follow-up visits) Choo…" at bounding box center [430, 156] width 447 height 69
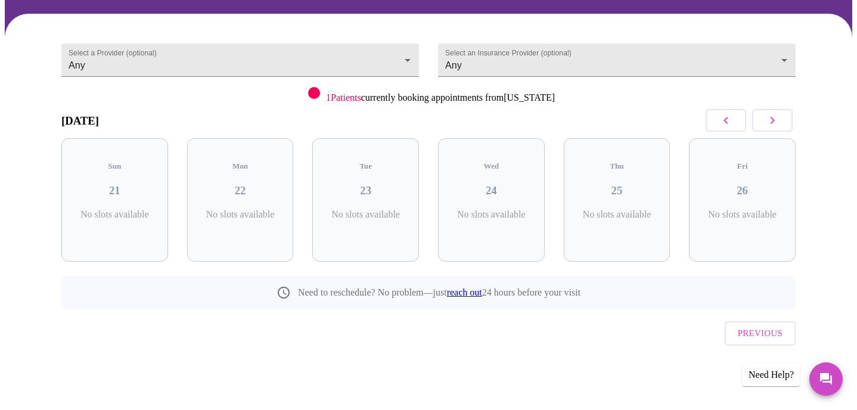
scroll to position [58, 0]
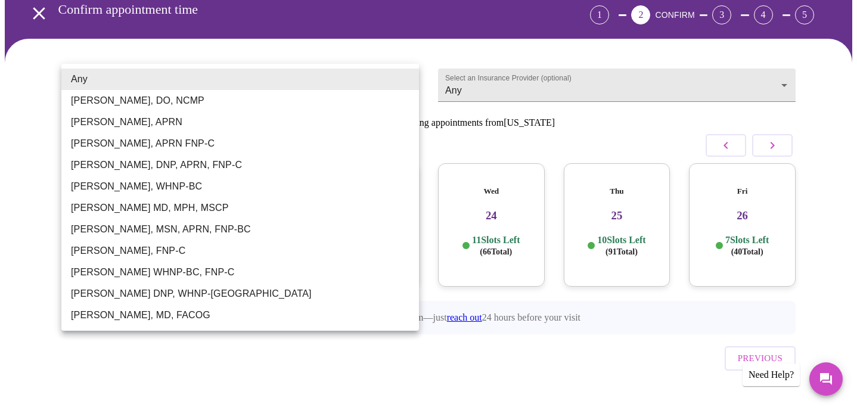
click at [356, 79] on body "MyMenopauseRx Appointments Messaging Labs Uploads Medications Community Refer a…" at bounding box center [429, 188] width 848 height 484
click at [356, 47] on div at bounding box center [428, 205] width 857 height 410
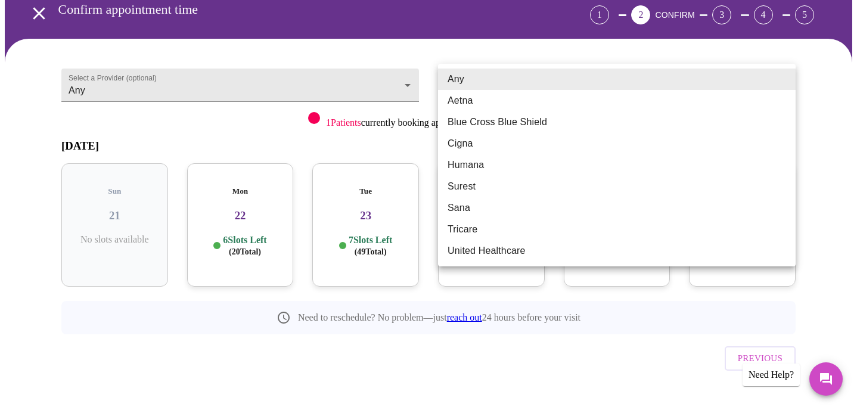
click at [504, 82] on body "MyMenopauseRx Appointments Messaging Labs Uploads Medications Community Refer a…" at bounding box center [429, 188] width 848 height 484
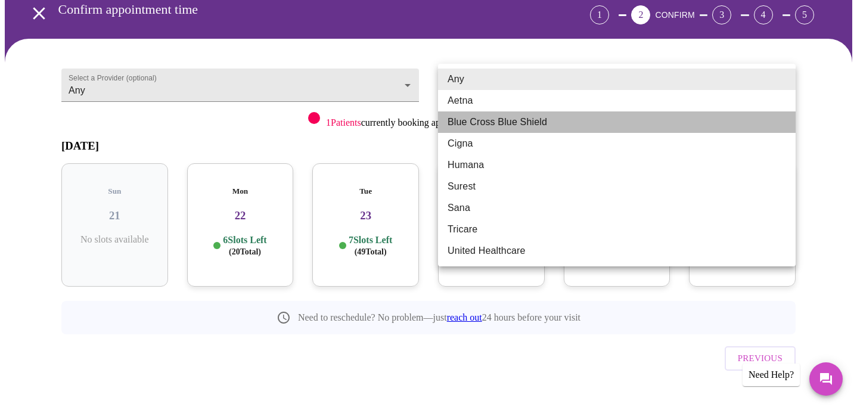
click at [495, 120] on li "Blue Cross Blue Shield" at bounding box center [617, 121] width 358 height 21
type input "Blue Cross Blue Shield"
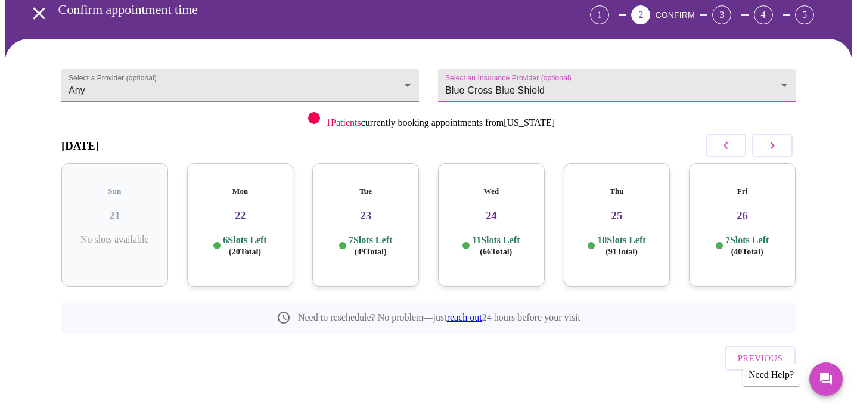
click at [781, 144] on button "button" at bounding box center [772, 145] width 41 height 23
